Goal: Transaction & Acquisition: Purchase product/service

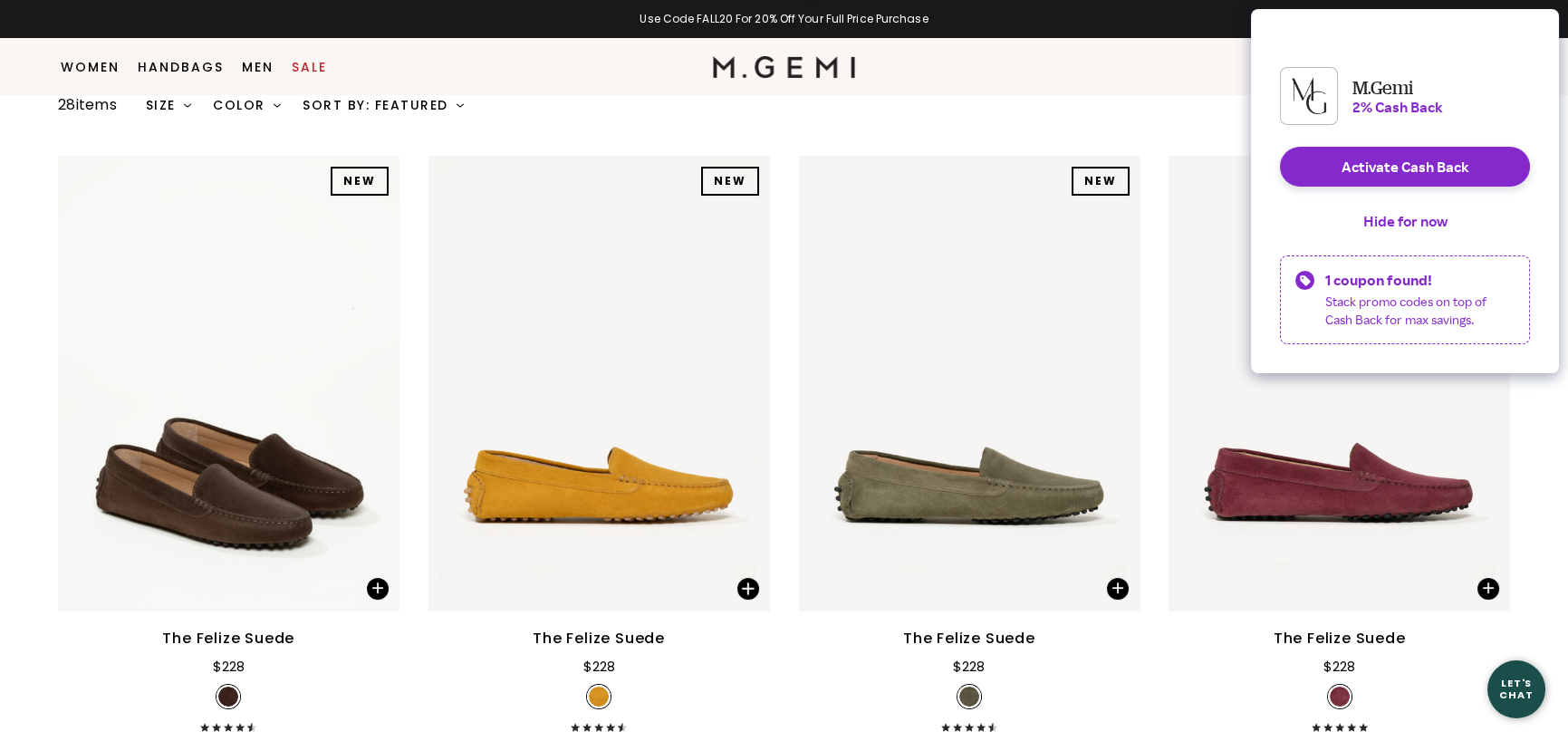
scroll to position [687, 0]
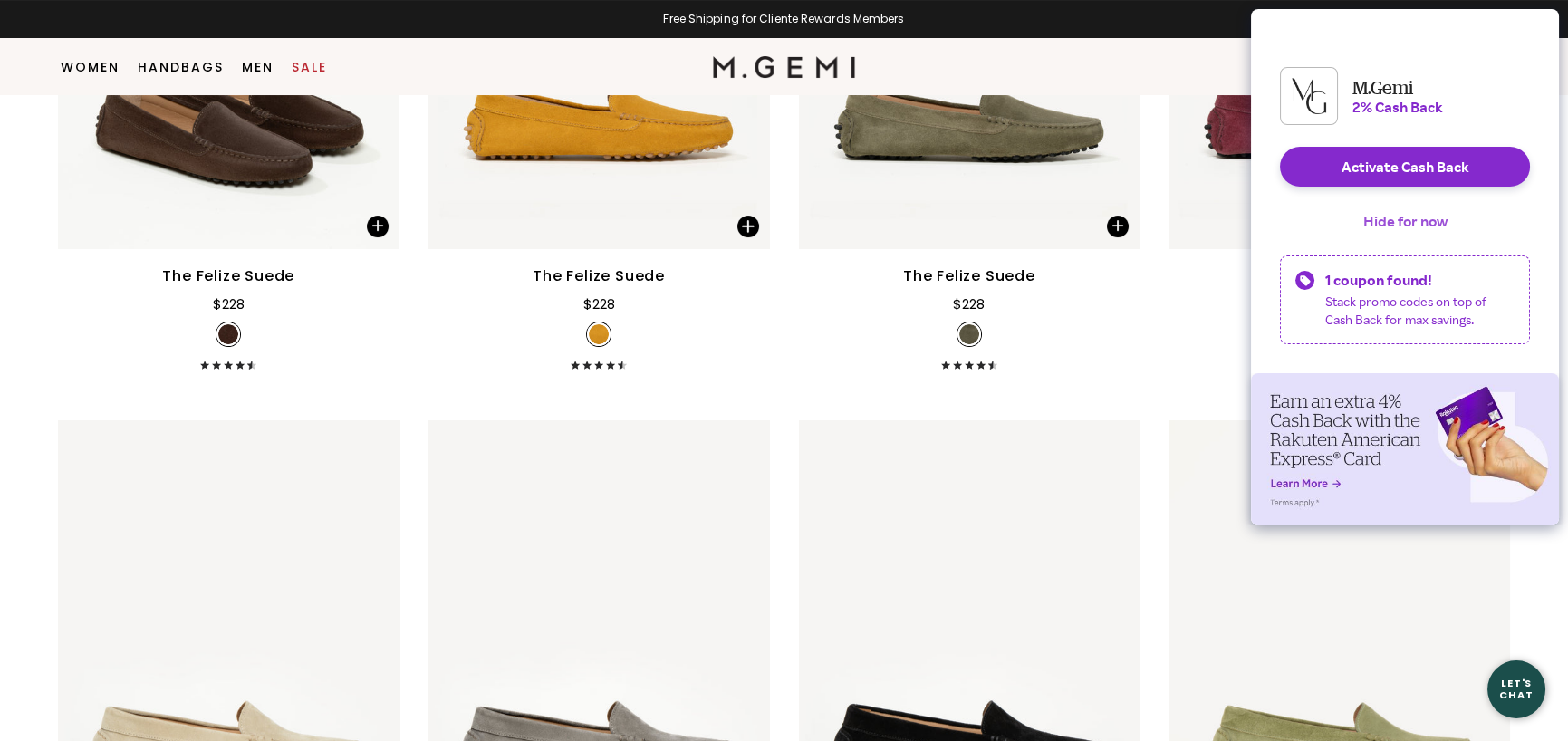
click at [1429, 238] on button "Hide for now" at bounding box center [1405, 220] width 113 height 39
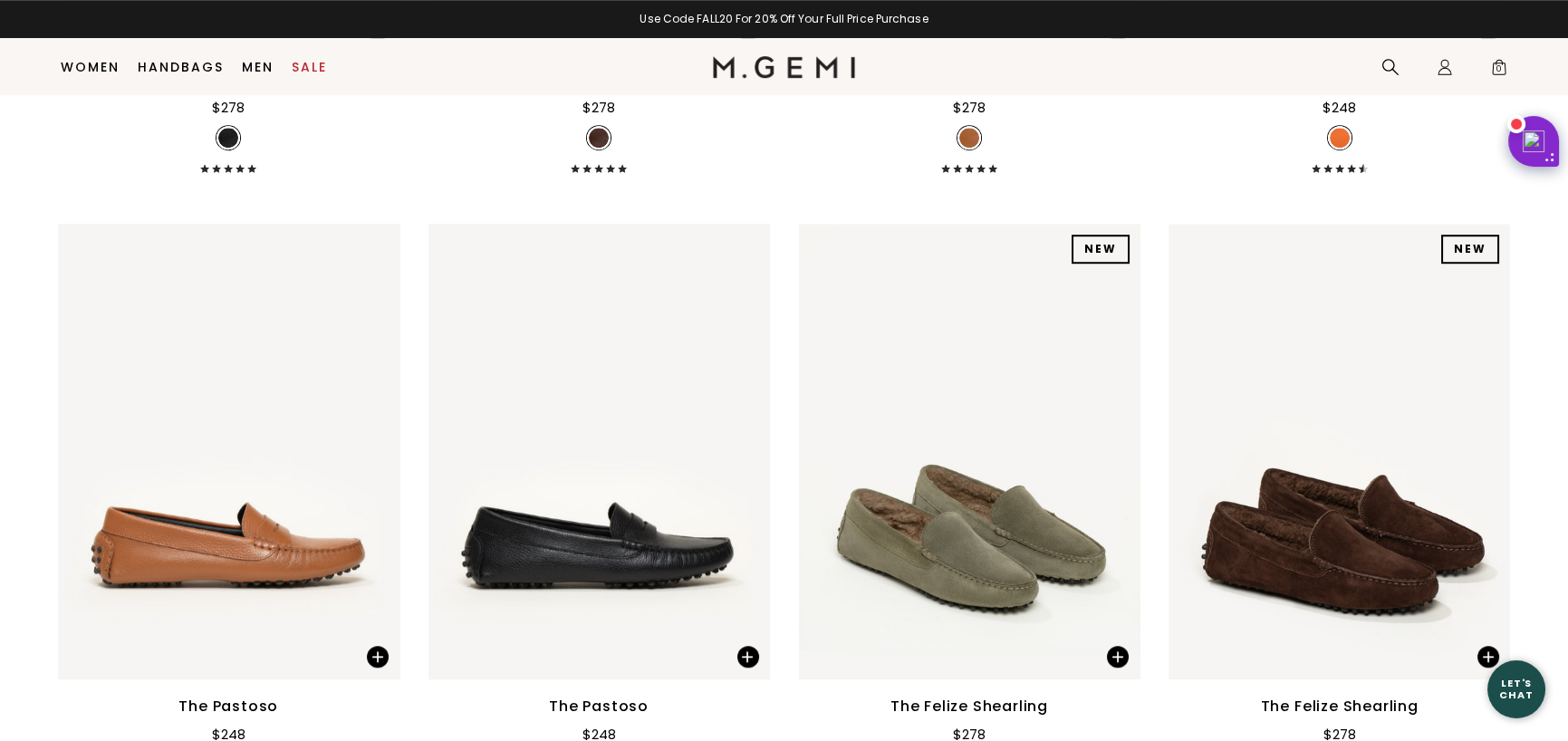
scroll to position [3405, 0]
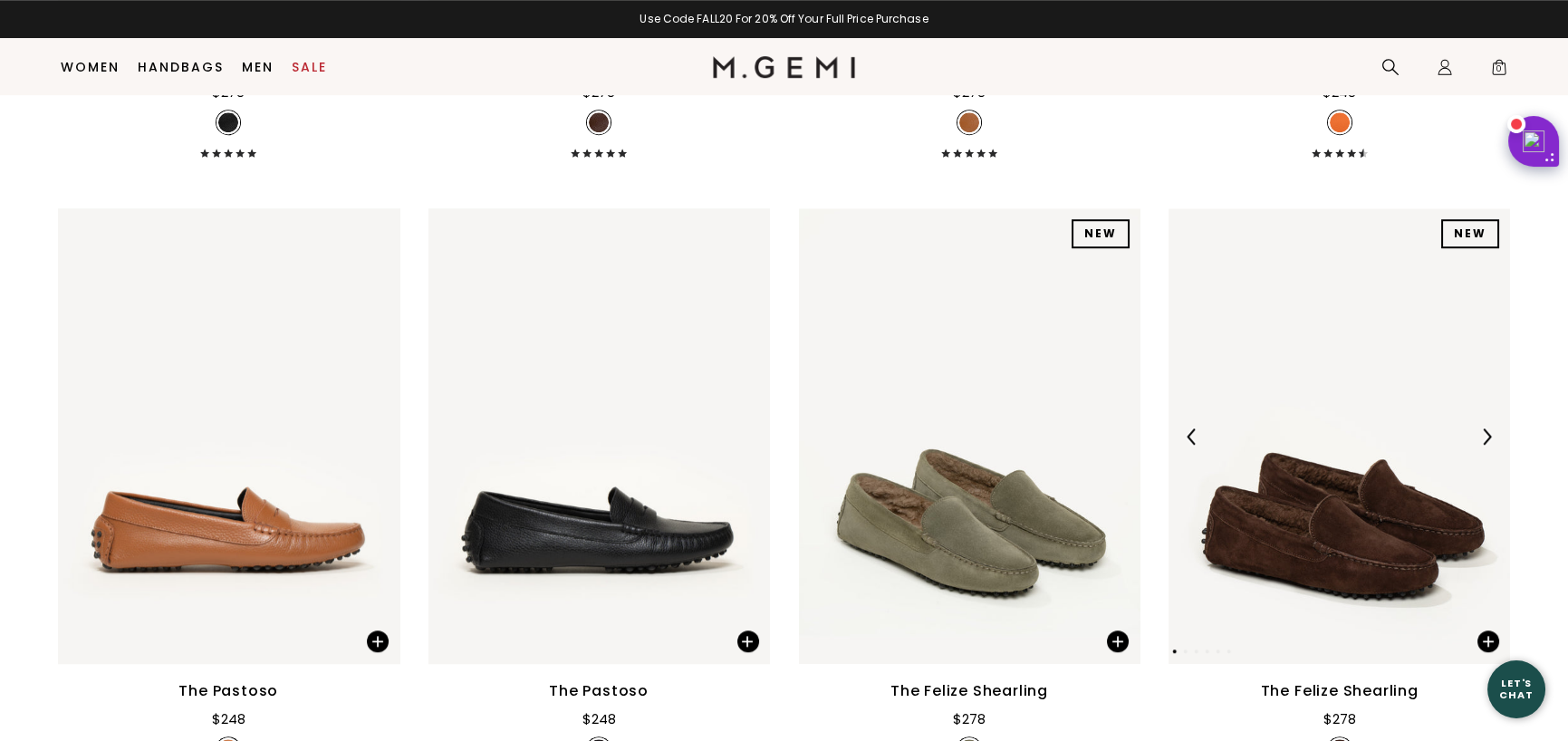
click at [1368, 337] on img at bounding box center [1339, 436] width 342 height 455
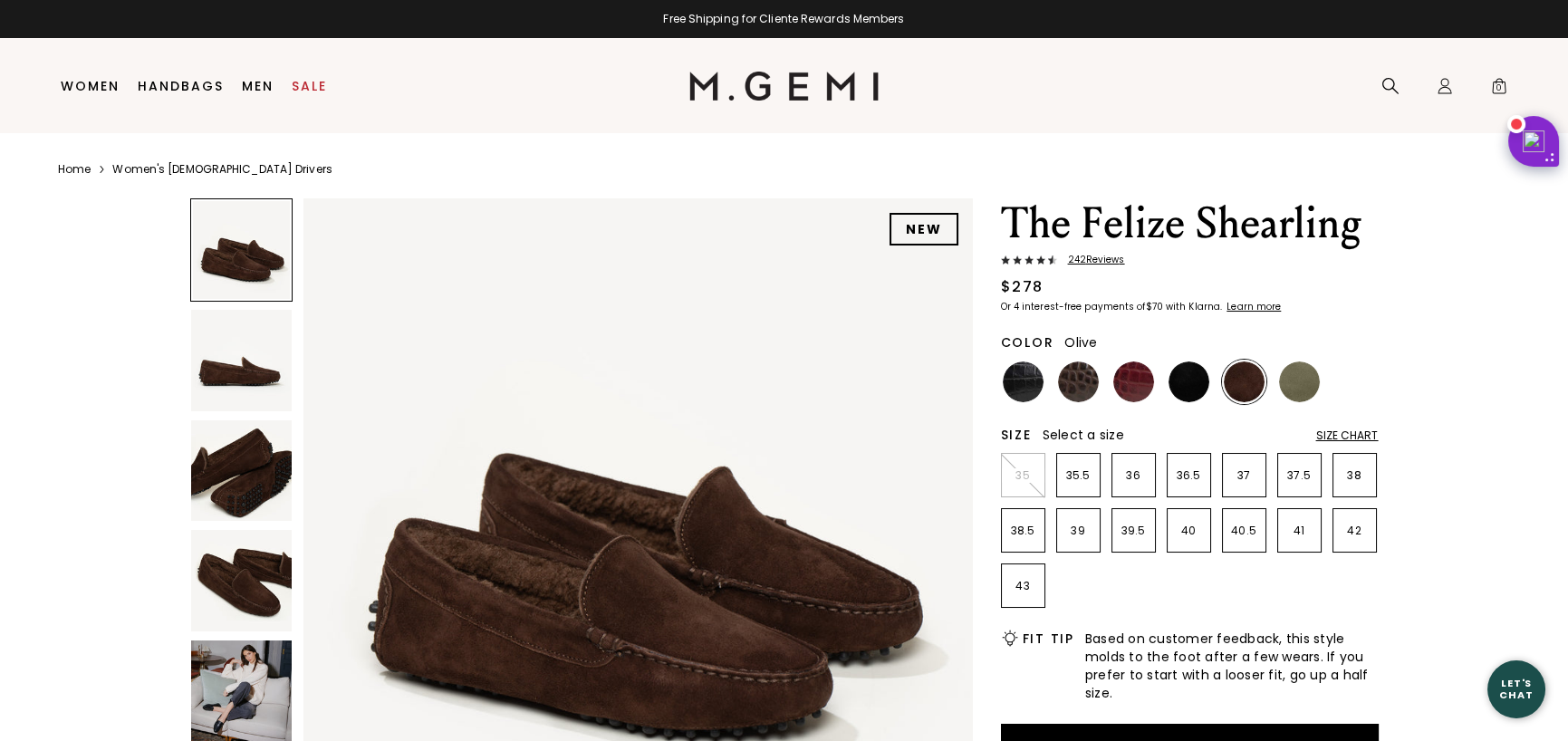
click at [1296, 385] on img at bounding box center [1299, 382] width 40 height 40
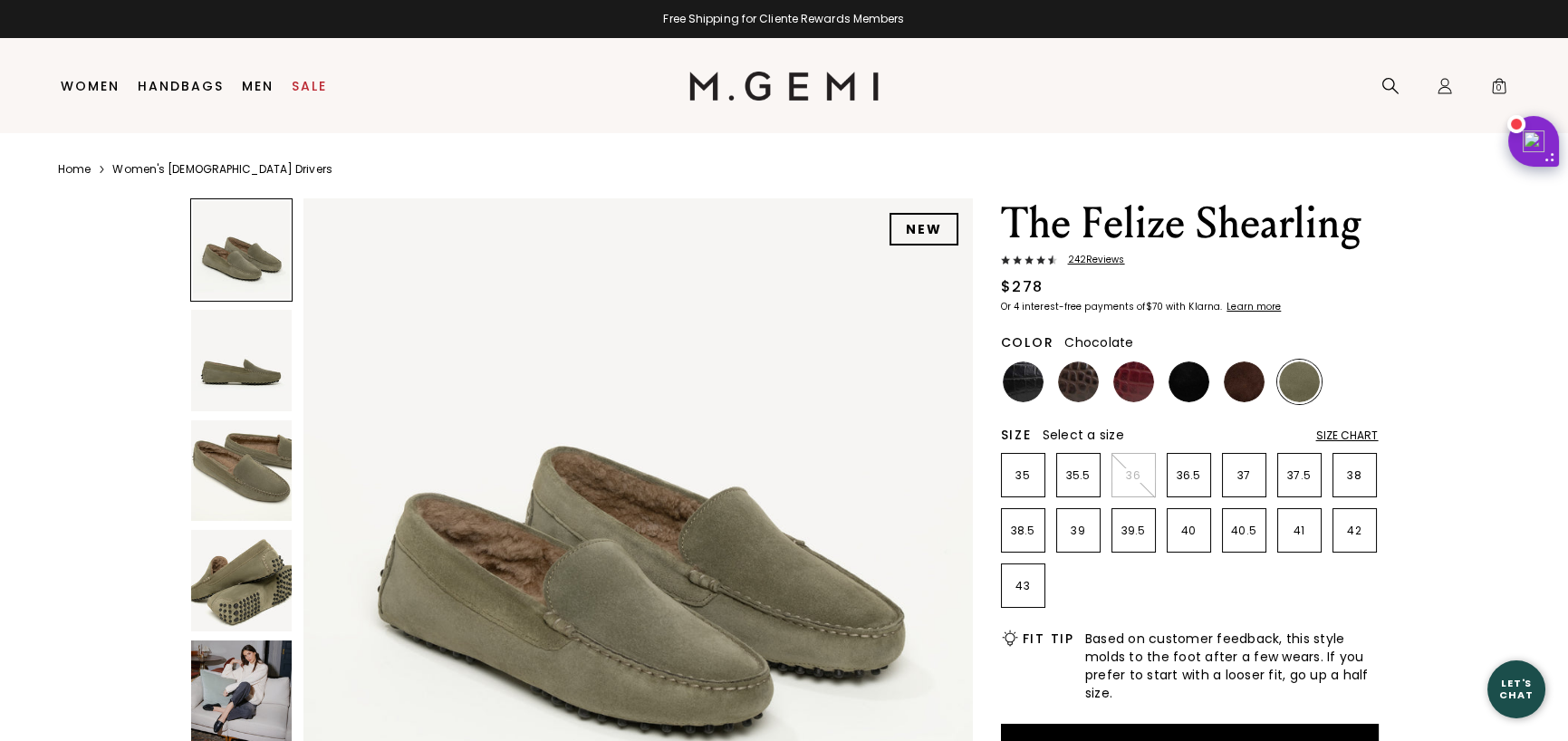
click at [1250, 387] on img at bounding box center [1244, 382] width 40 height 40
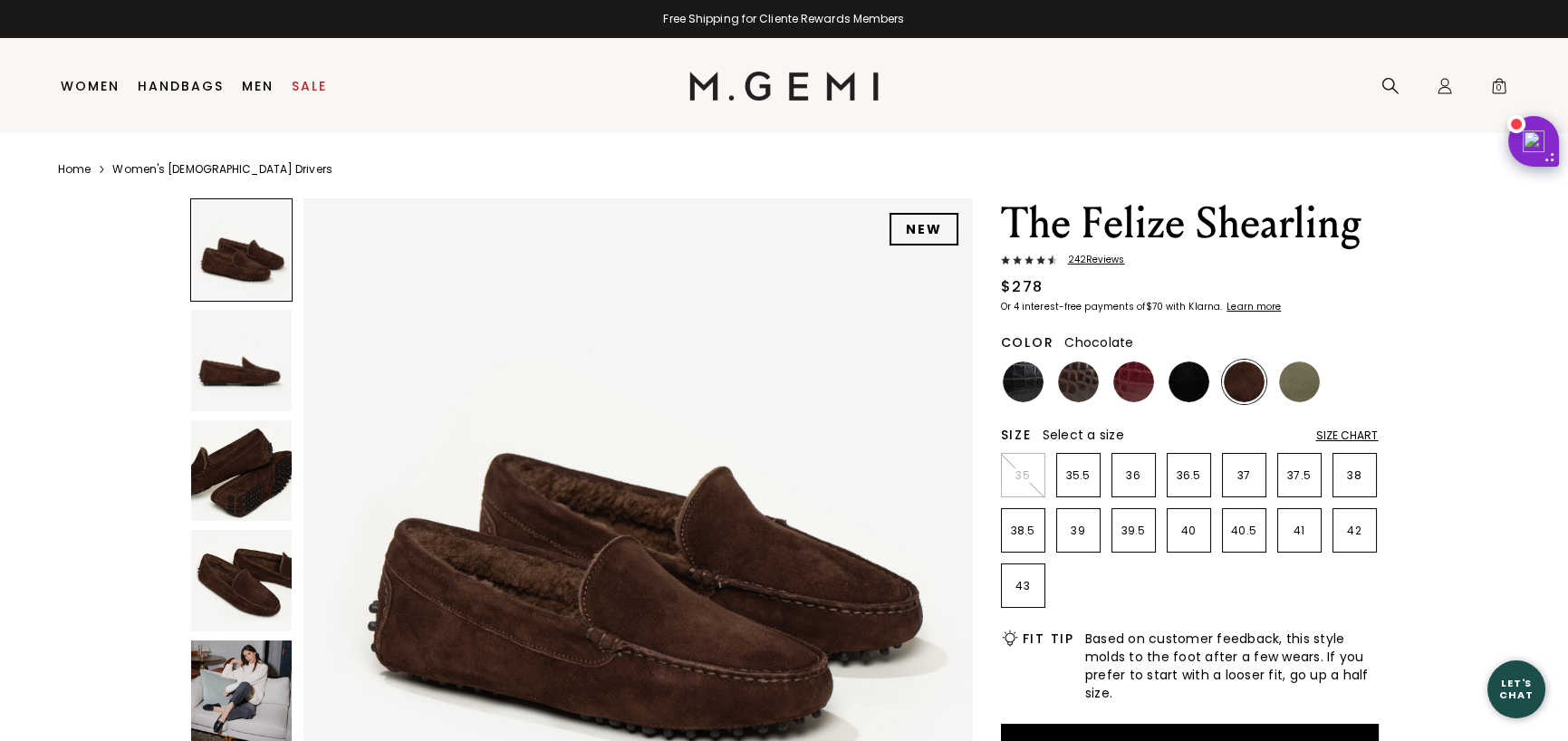
click at [258, 687] on img at bounding box center [241, 691] width 102 height 102
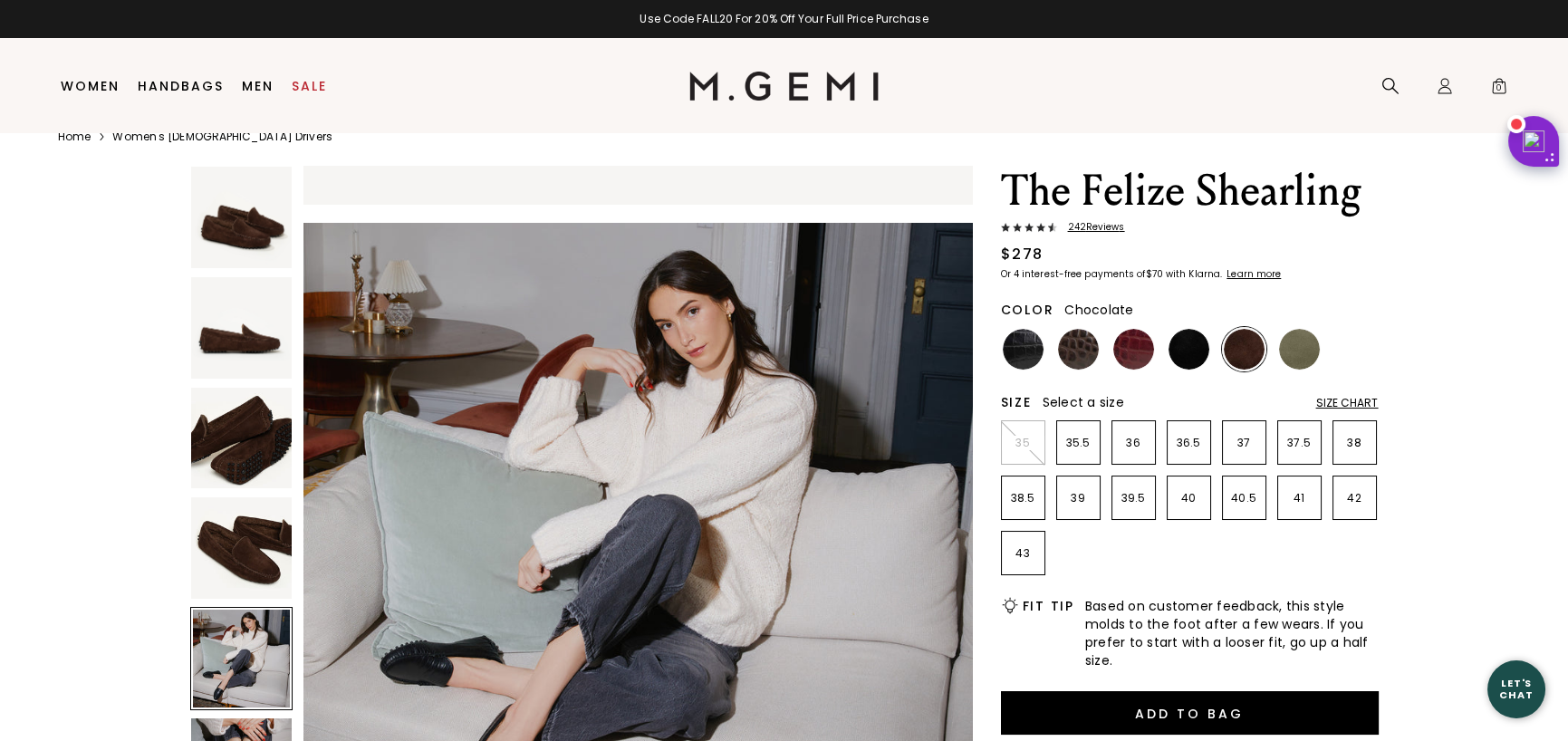
scroll to position [37, 0]
